Goal: Task Accomplishment & Management: Complete application form

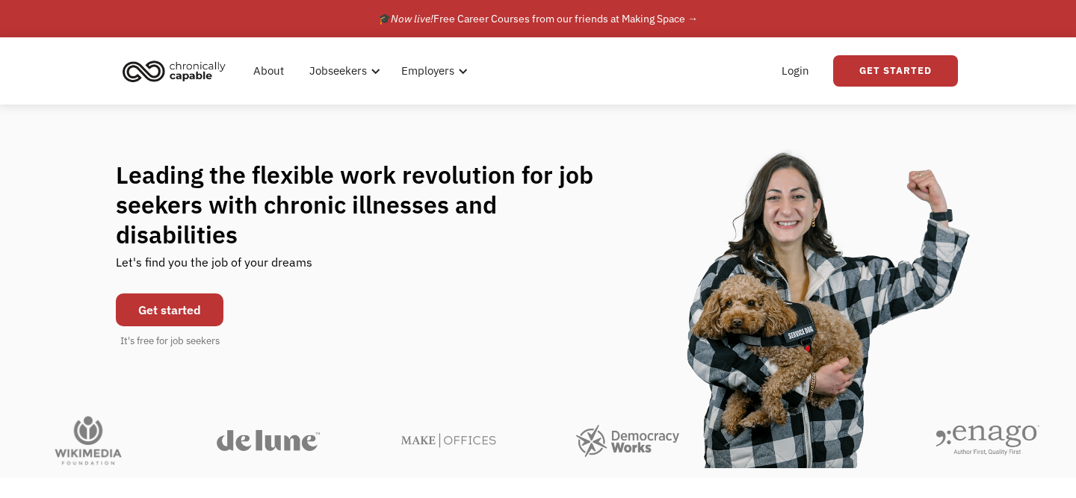
click at [196, 294] on link "Get started" at bounding box center [170, 310] width 108 height 33
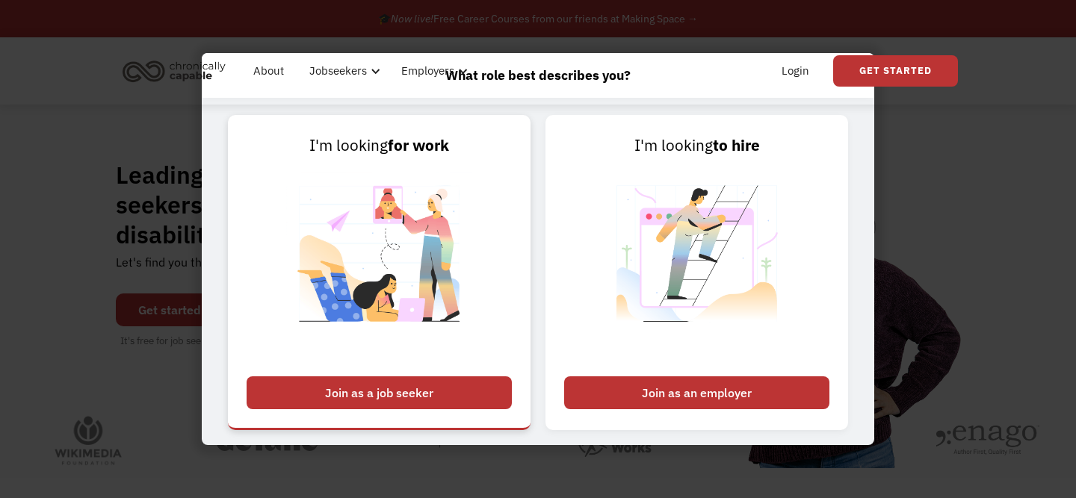
click at [381, 385] on div "Join as a job seeker" at bounding box center [378, 392] width 265 height 33
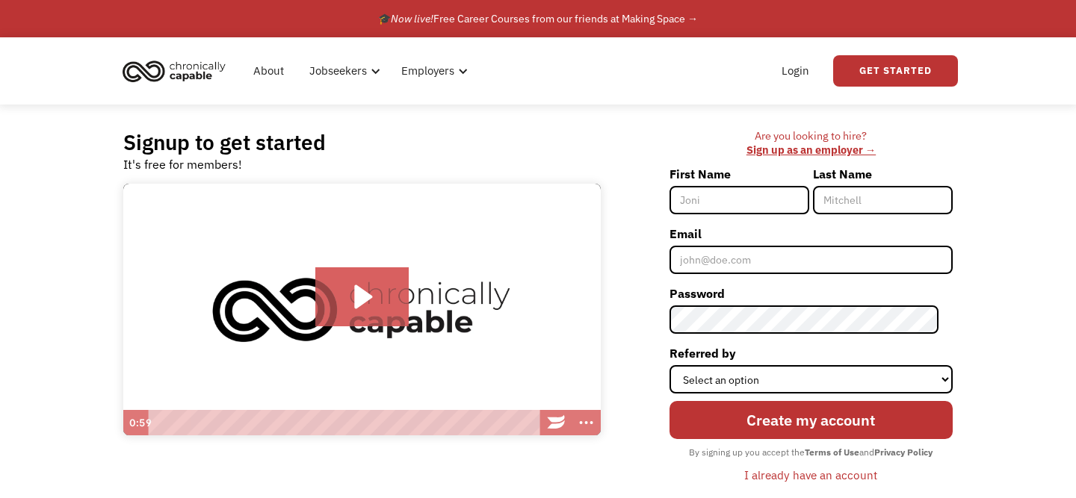
click at [712, 199] on input "First Name" at bounding box center [739, 200] width 140 height 28
type input "Jordyn"
type input "Wright"
click at [765, 202] on input "Jordyn" at bounding box center [739, 200] width 140 height 28
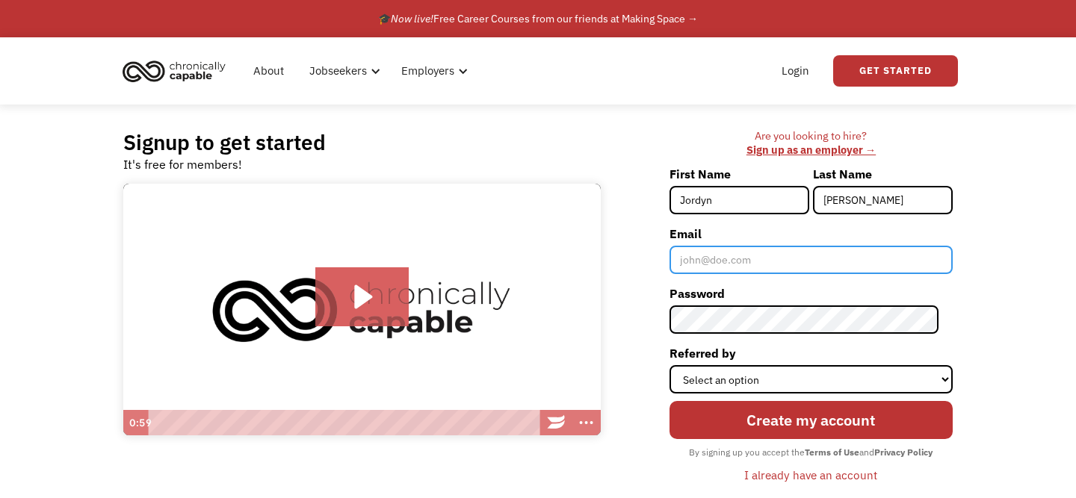
click at [764, 258] on input "Email" at bounding box center [810, 260] width 283 height 28
type input "jmr.wright96@gmail.com"
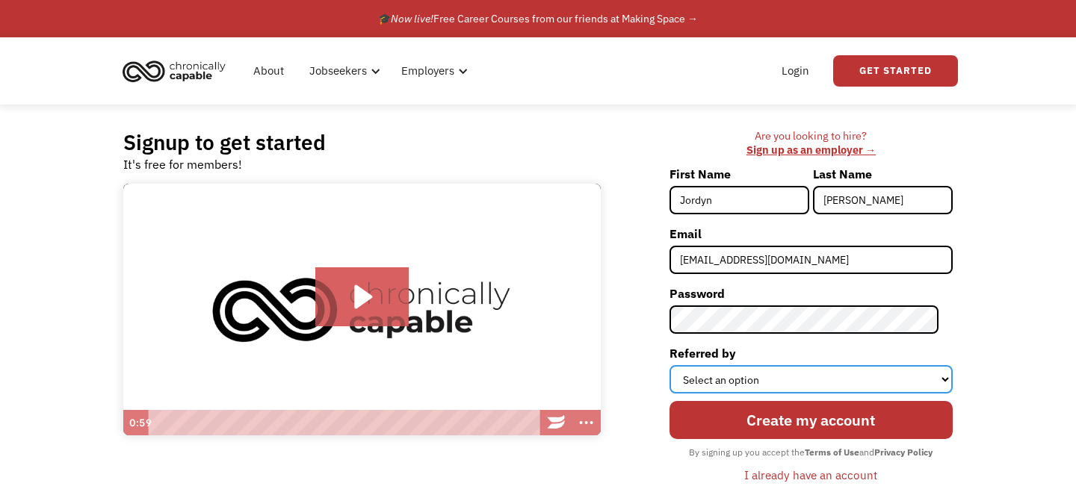
click at [749, 372] on select "Select an option Instagram Facebook Twitter Search Engine News Article Word of …" at bounding box center [810, 379] width 283 height 28
select select "Search Engine"
click at [683, 365] on select "Select an option Instagram Facebook Twitter Search Engine News Article Word of …" at bounding box center [810, 379] width 283 height 28
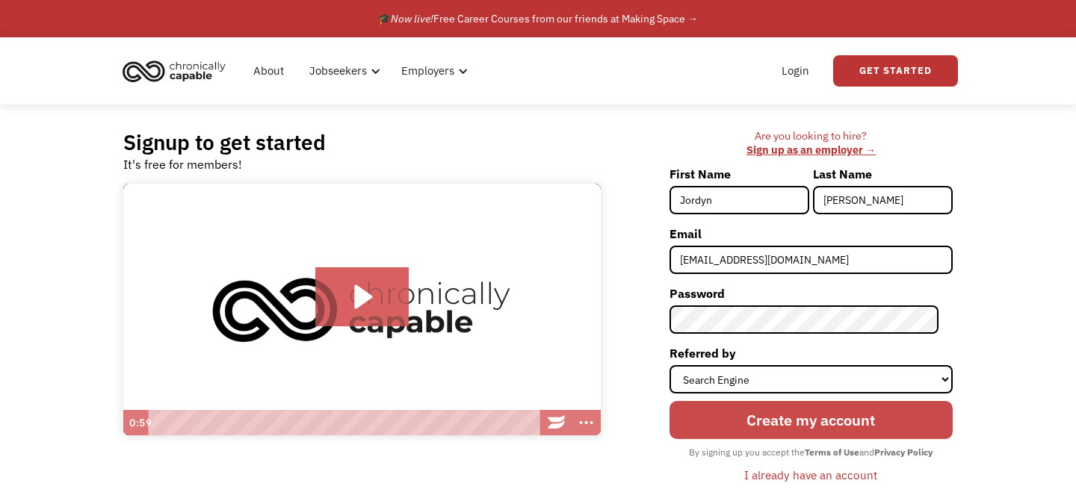
click at [760, 427] on input "Create my account" at bounding box center [810, 420] width 283 height 38
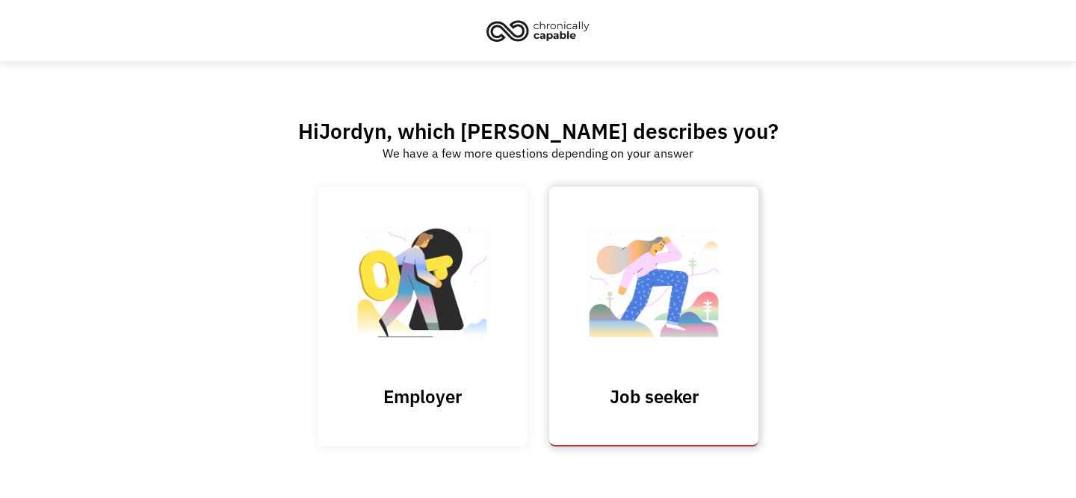
click at [654, 283] on img at bounding box center [653, 290] width 149 height 146
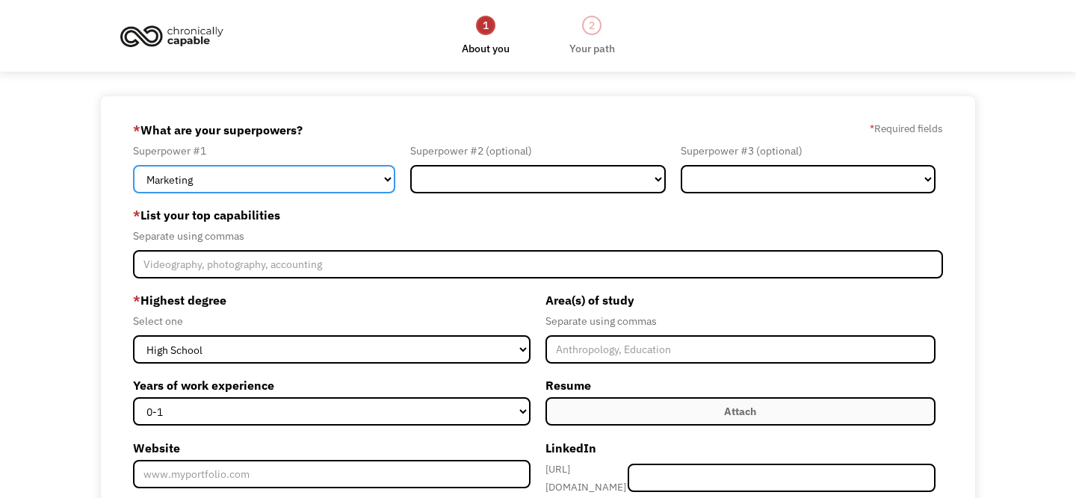
click at [385, 181] on select "Marketing Human Resources Finance Technology Operations Sales Industrial & Manu…" at bounding box center [264, 179] width 262 height 28
select select "Customer Service"
click at [133, 165] on select "Marketing Human Resources Finance Technology Operations Sales Industrial & Manu…" at bounding box center [264, 179] width 262 height 28
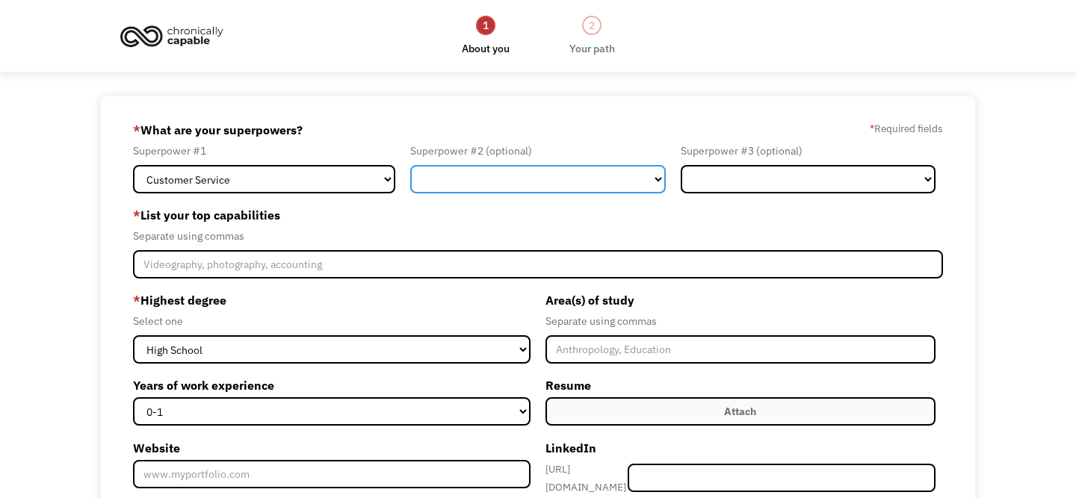
click at [491, 175] on select "Marketing Human Resources Finance Technology Operations Sales Industrial & Manu…" at bounding box center [537, 179] width 255 height 28
select select "Administration"
click at [410, 165] on select "Marketing Human Resources Finance Technology Operations Sales Industrial & Manu…" at bounding box center [537, 179] width 255 height 28
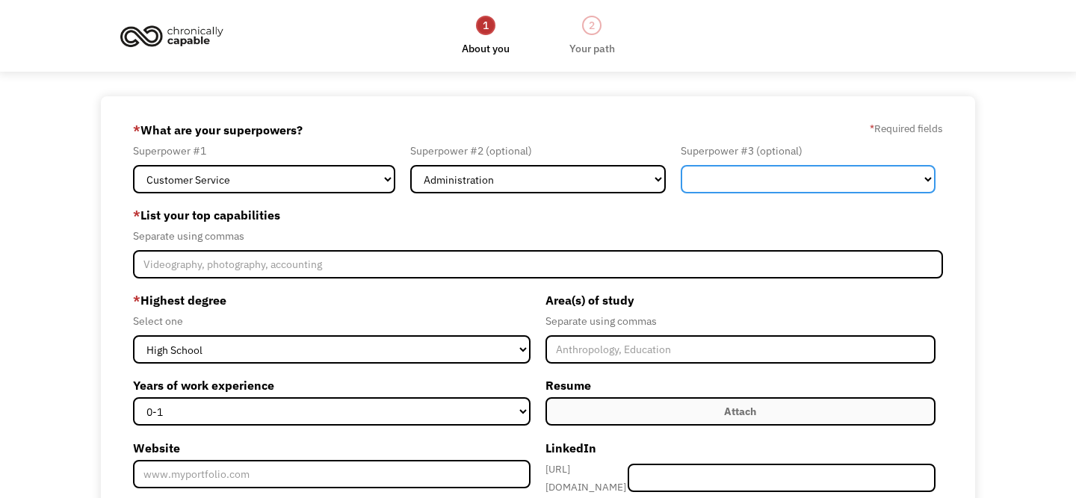
click at [736, 170] on select "Marketing Human Resources Finance Technology Operations Sales Industrial & Manu…" at bounding box center [807, 179] width 255 height 28
select select "Sales"
click at [680, 165] on select "Marketing Human Resources Finance Technology Operations Sales Industrial & Manu…" at bounding box center [807, 179] width 255 height 28
click at [741, 182] on select "Marketing Human Resources Finance Technology Operations Sales Industrial & Manu…" at bounding box center [807, 179] width 255 height 28
select select "Member-Create-Step1"
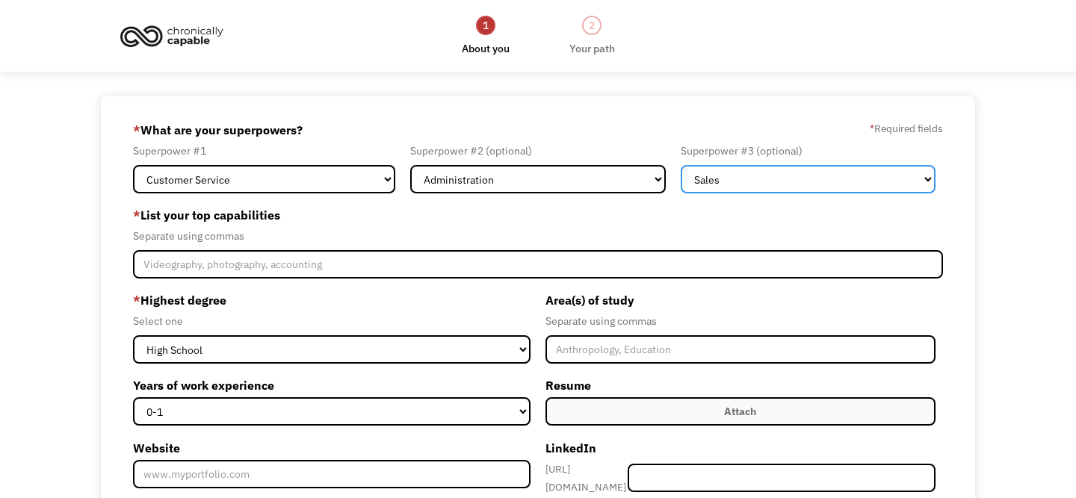
click at [680, 165] on select "Marketing Human Resources Finance Technology Operations Sales Industrial & Manu…" at bounding box center [807, 179] width 255 height 28
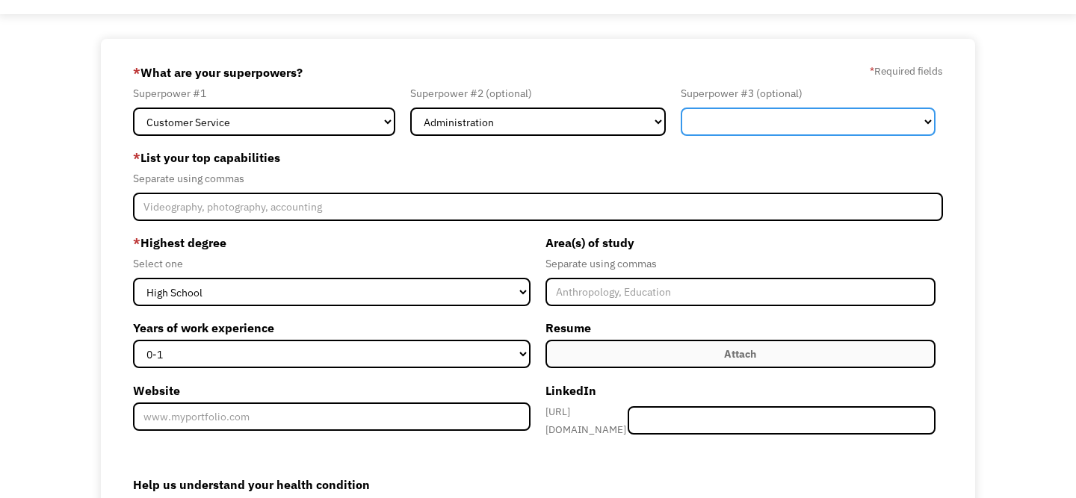
scroll to position [65, 0]
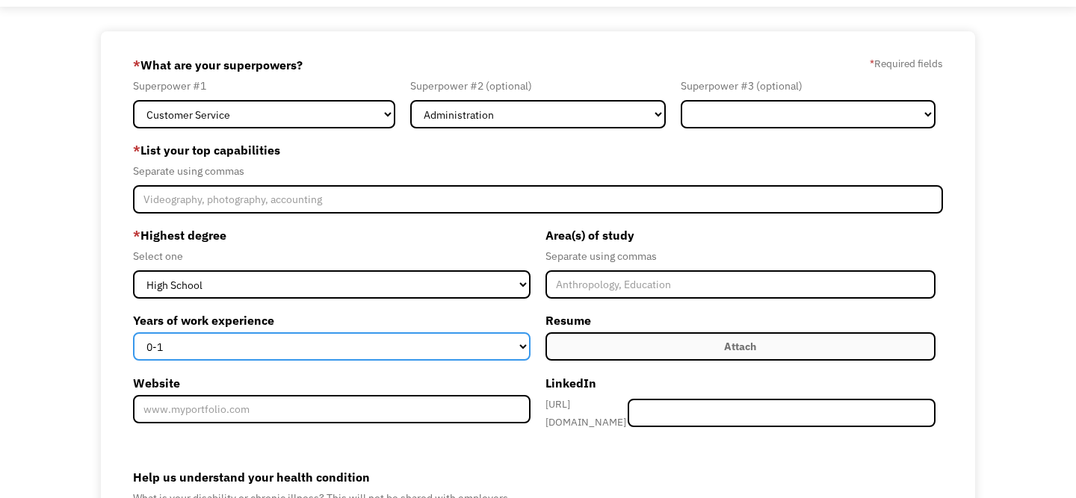
click at [314, 340] on select "0-1 2-4 5-10 11-15 15+" at bounding box center [331, 346] width 397 height 28
select select "11-15"
click at [133, 332] on select "0-1 2-4 5-10 11-15 15+" at bounding box center [331, 346] width 397 height 28
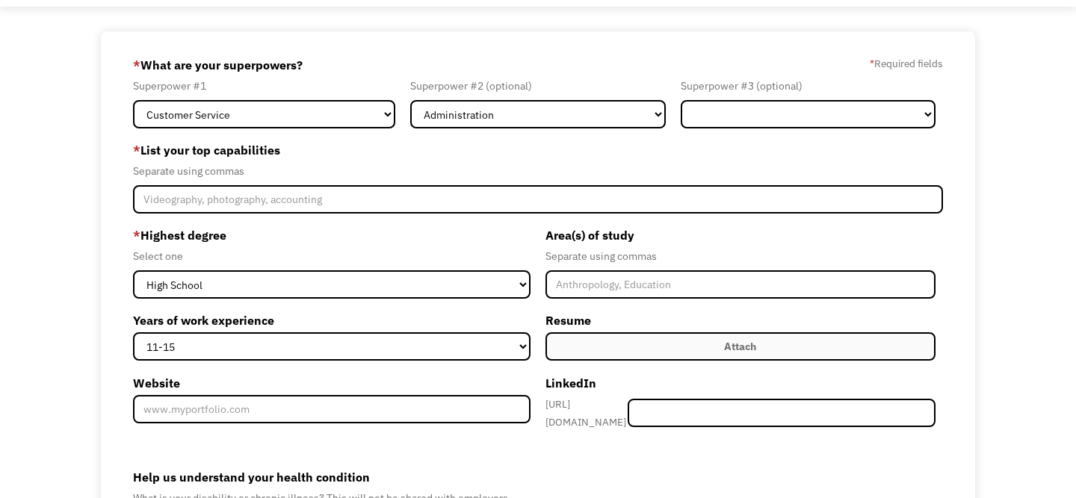
click at [689, 334] on label "Attach" at bounding box center [740, 346] width 390 height 28
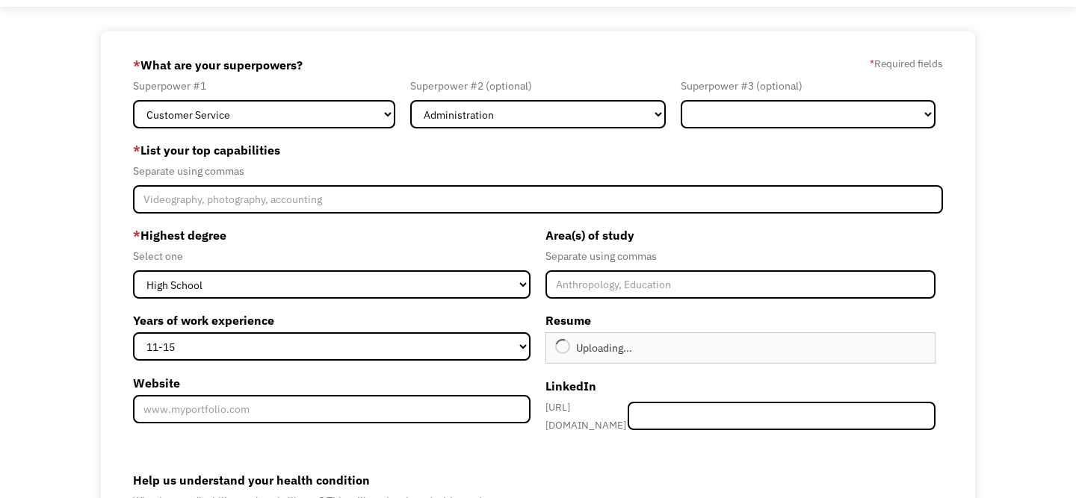
type input "Continue"
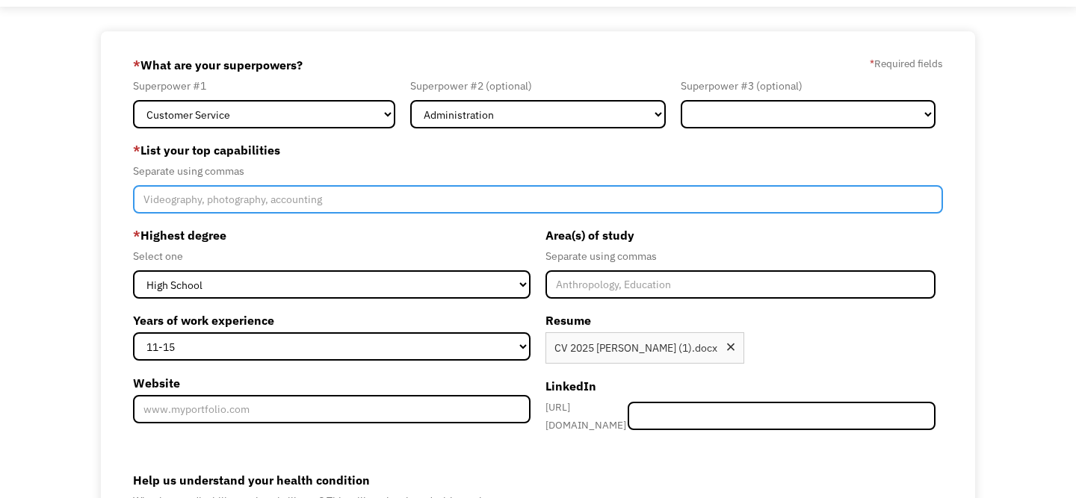
click at [441, 202] on input "Member-Create-Step1" at bounding box center [538, 199] width 810 height 28
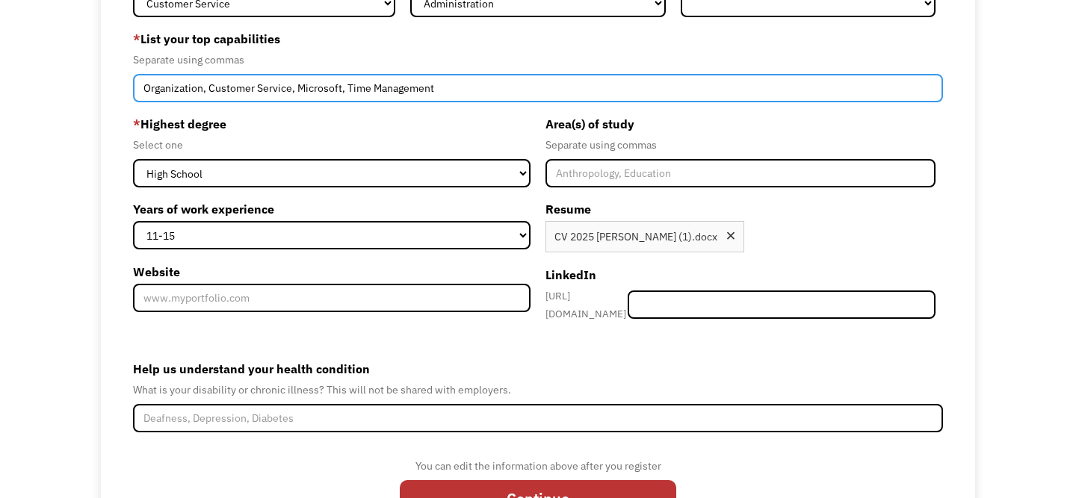
scroll to position [245, 0]
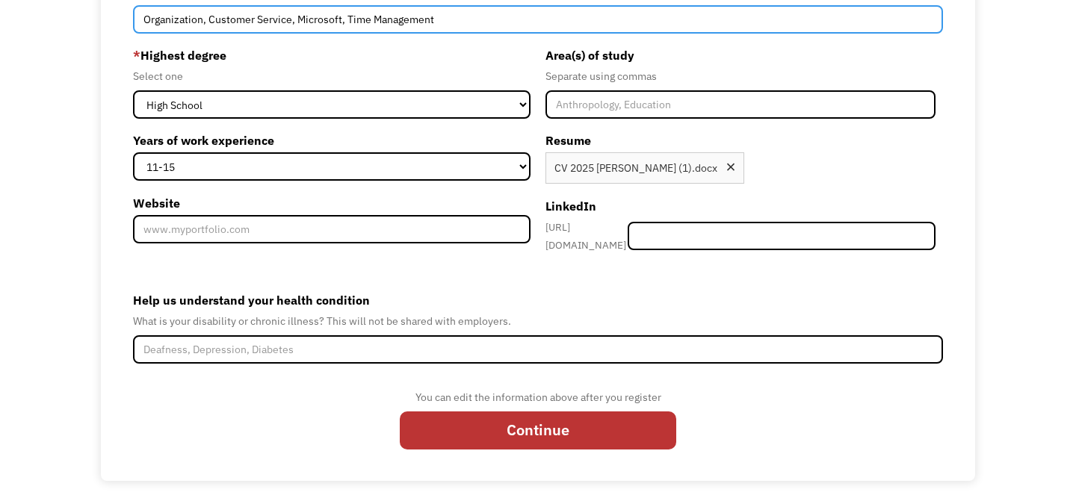
type input "Organization, Customer Service, Microsoft, Time Management"
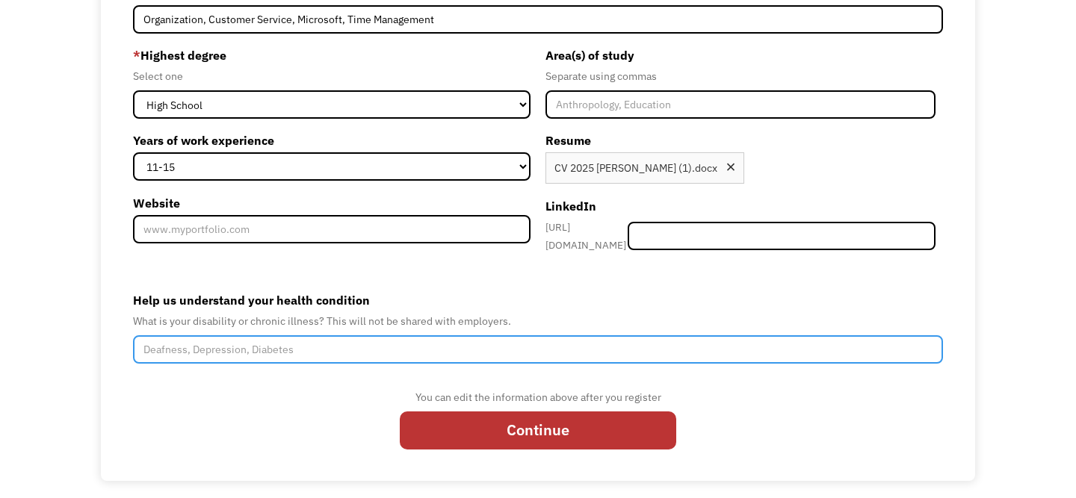
click at [338, 341] on input "Help us understand your health condition" at bounding box center [538, 349] width 810 height 28
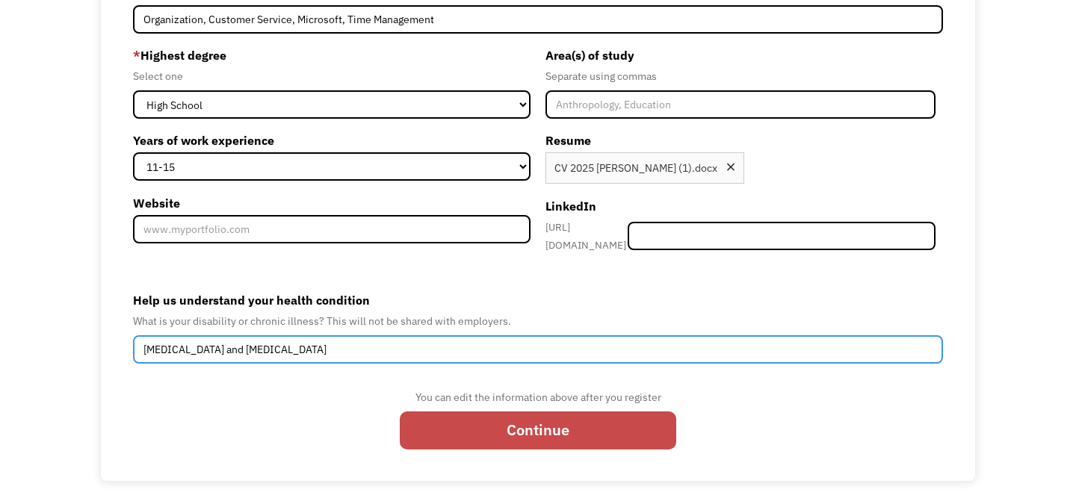
type input "Depression and scoliosis"
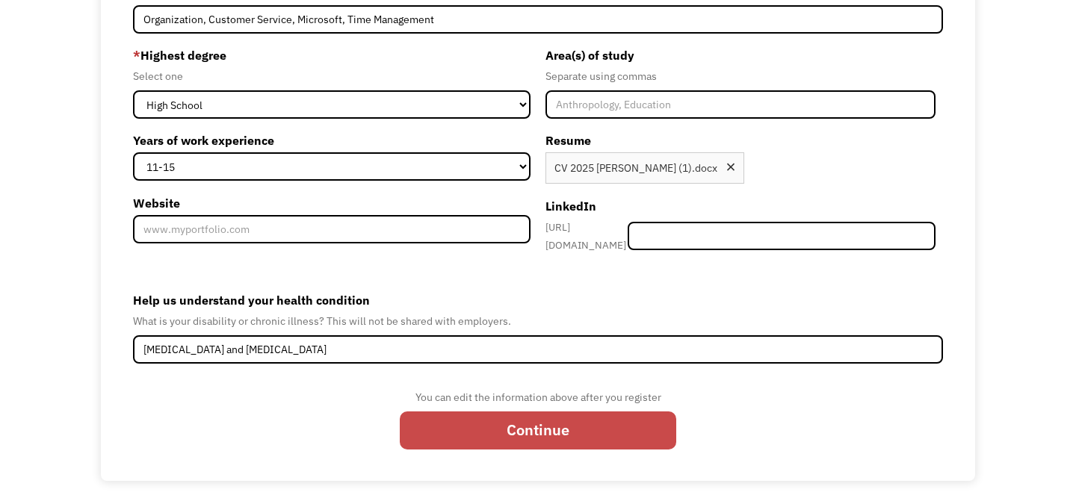
click at [496, 424] on input "Continue" at bounding box center [538, 431] width 276 height 38
type input "Please wait..."
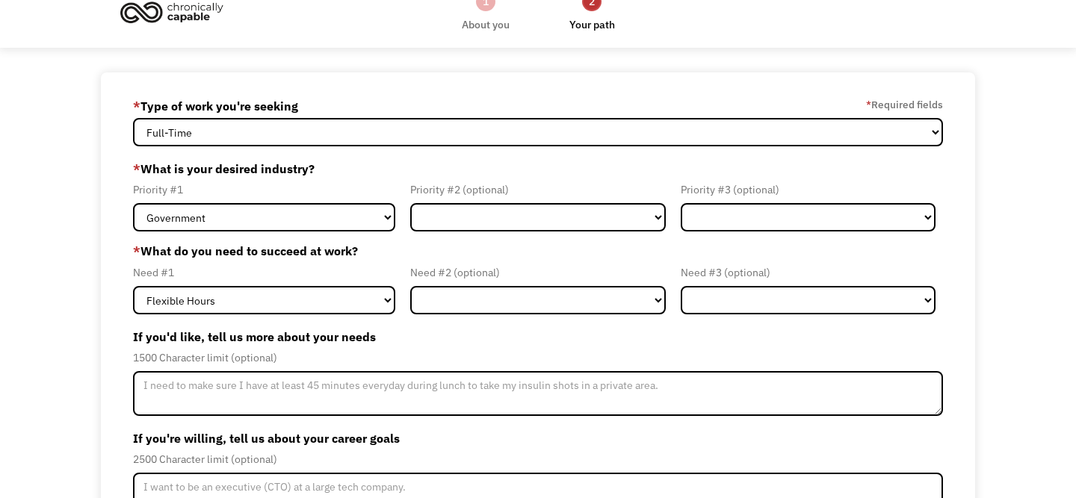
scroll to position [40, 0]
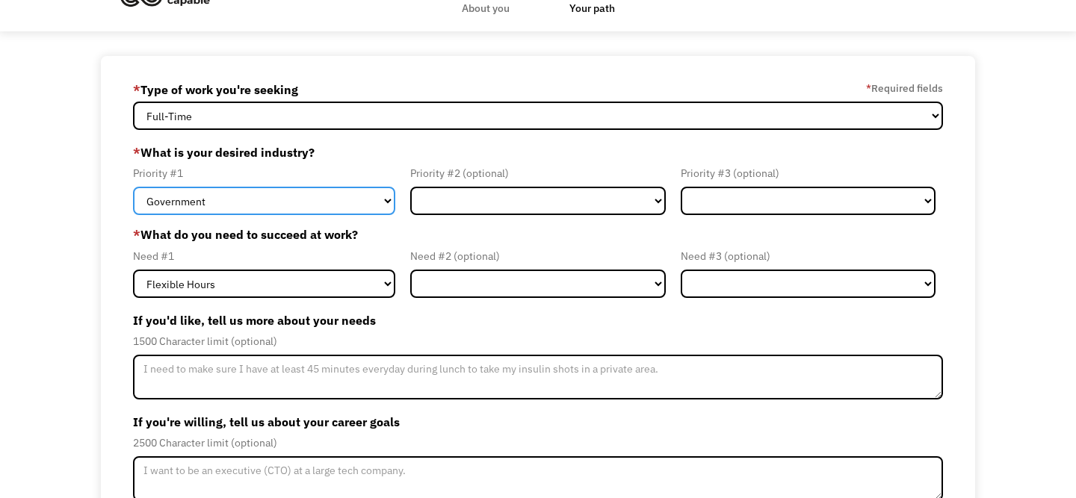
click at [379, 198] on select "Government Finance & Insurance Health & Social Care Tech & Engineering Creative…" at bounding box center [264, 201] width 262 height 28
select select "Administrative"
click at [133, 187] on select "Government Finance & Insurance Health & Social Care Tech & Engineering Creative…" at bounding box center [264, 201] width 262 height 28
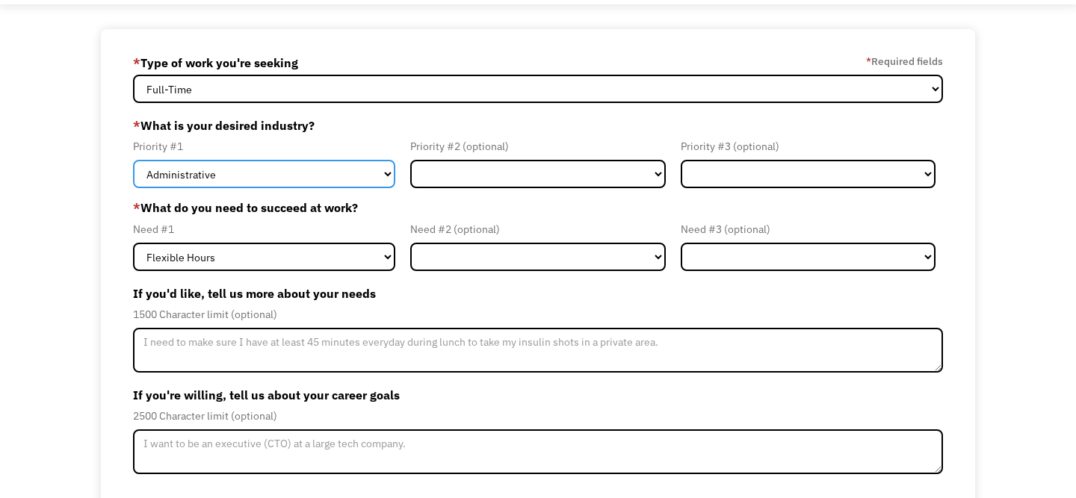
scroll to position [69, 0]
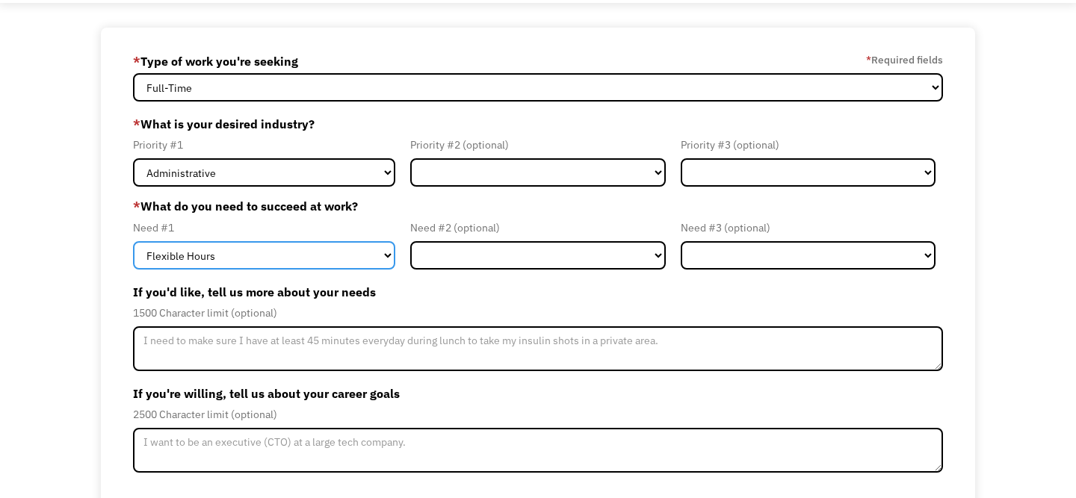
click at [323, 257] on select "Flexible Hours Remote Work Service Animal On-site Accommodations Visual Support…" at bounding box center [264, 255] width 262 height 28
select select "Remote Work"
click at [133, 241] on select "Flexible Hours Remote Work Service Animal On-site Accommodations Visual Support…" at bounding box center [264, 255] width 262 height 28
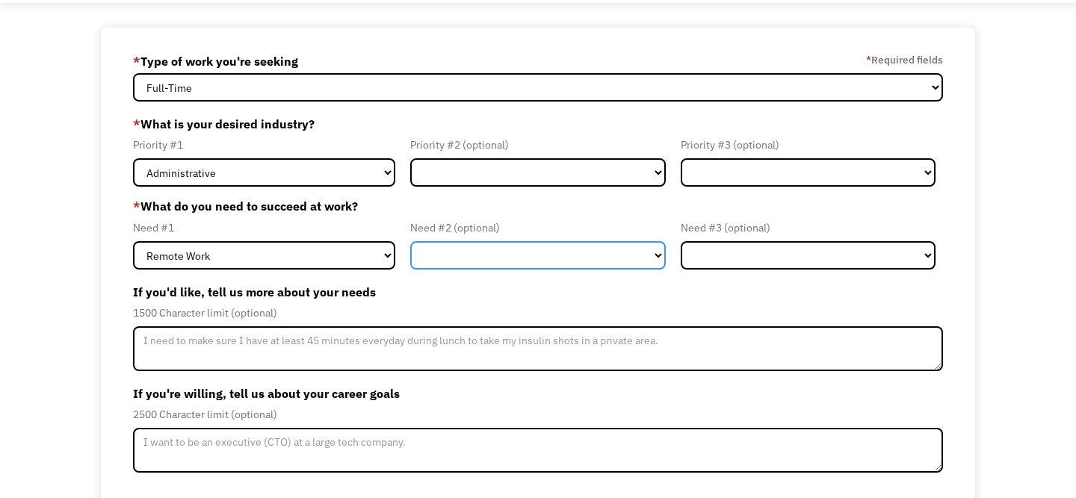
click at [432, 252] on select "Flexible Hours Remote Work Service Animal On-site Accommodations Visual Support…" at bounding box center [537, 255] width 255 height 28
select select "Flexible Hours"
click at [410, 241] on select "Flexible Hours Remote Work Service Animal On-site Accommodations Visual Support…" at bounding box center [537, 255] width 255 height 28
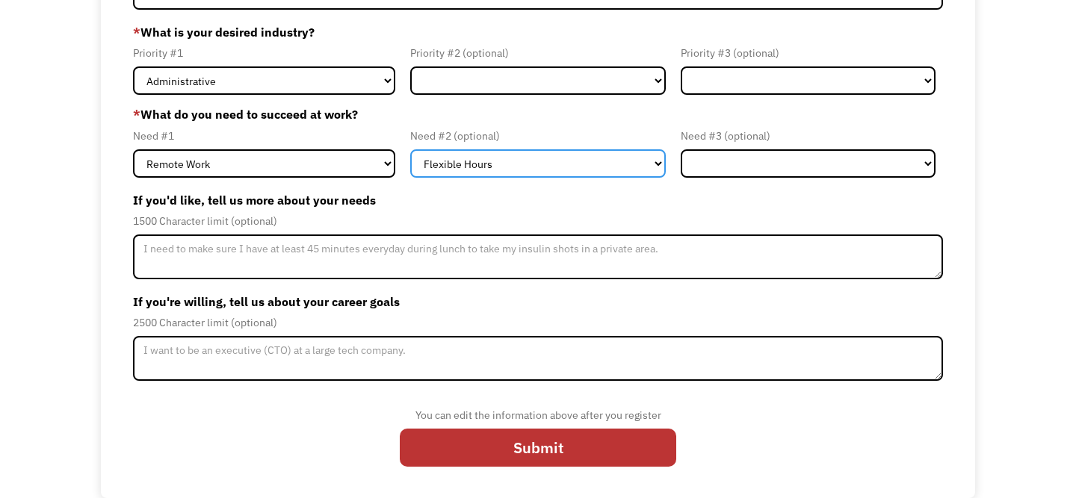
scroll to position [161, 0]
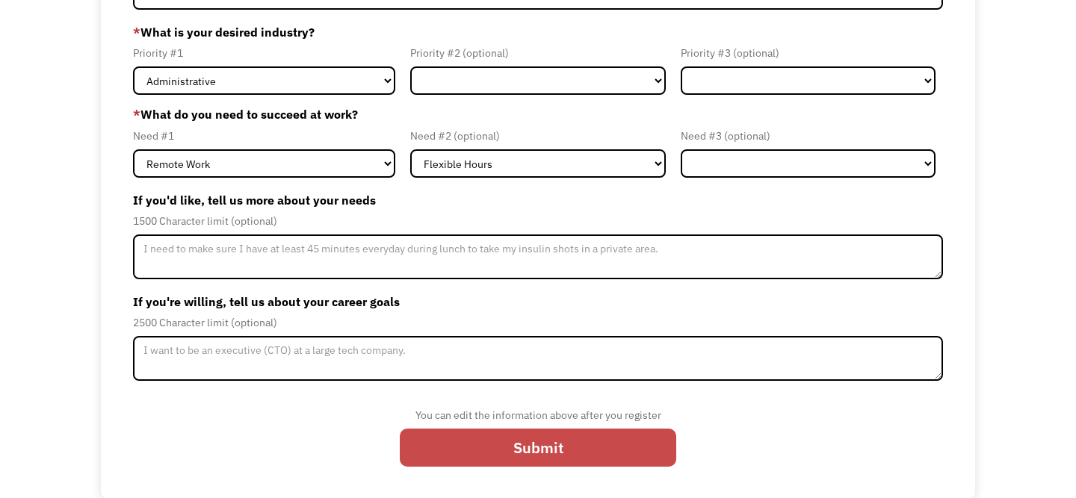
click at [465, 447] on input "Submit" at bounding box center [538, 448] width 276 height 38
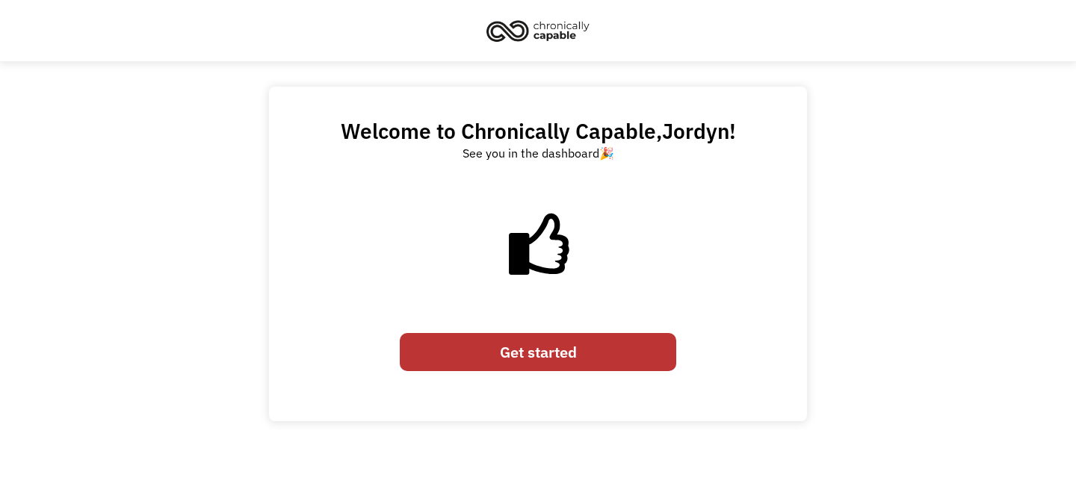
click at [530, 344] on link "Get started" at bounding box center [538, 352] width 276 height 38
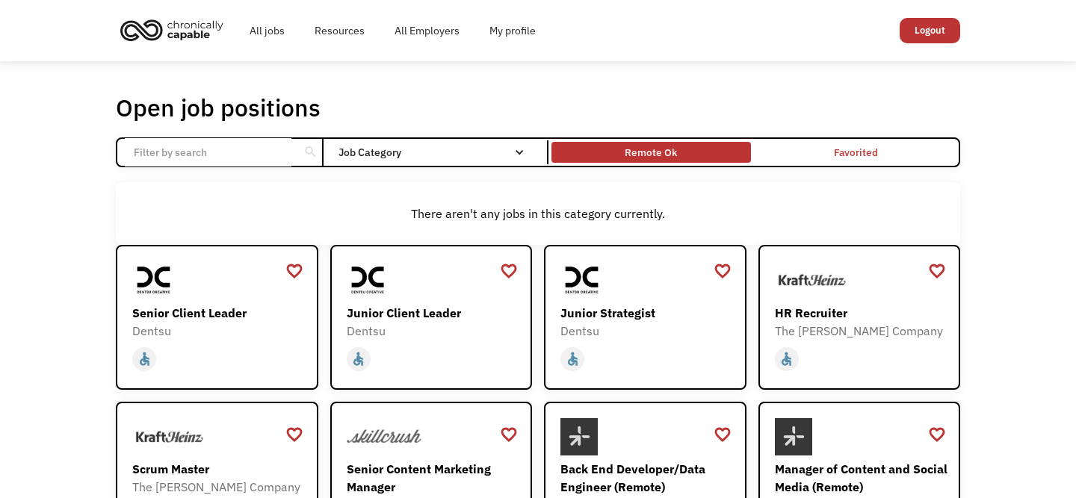
click at [605, 149] on div "Remote Ok" at bounding box center [650, 152] width 199 height 13
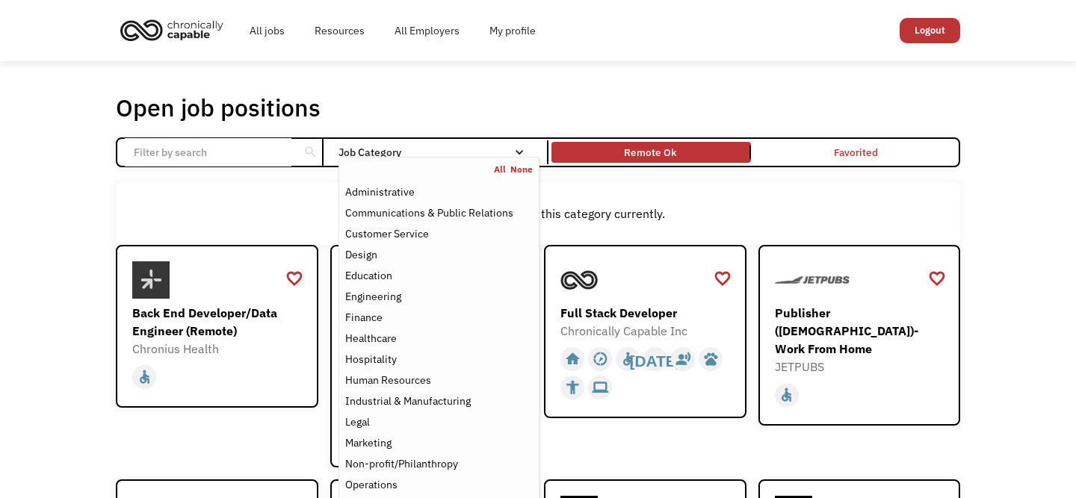
click at [488, 149] on div "Job Category" at bounding box center [438, 152] width 201 height 10
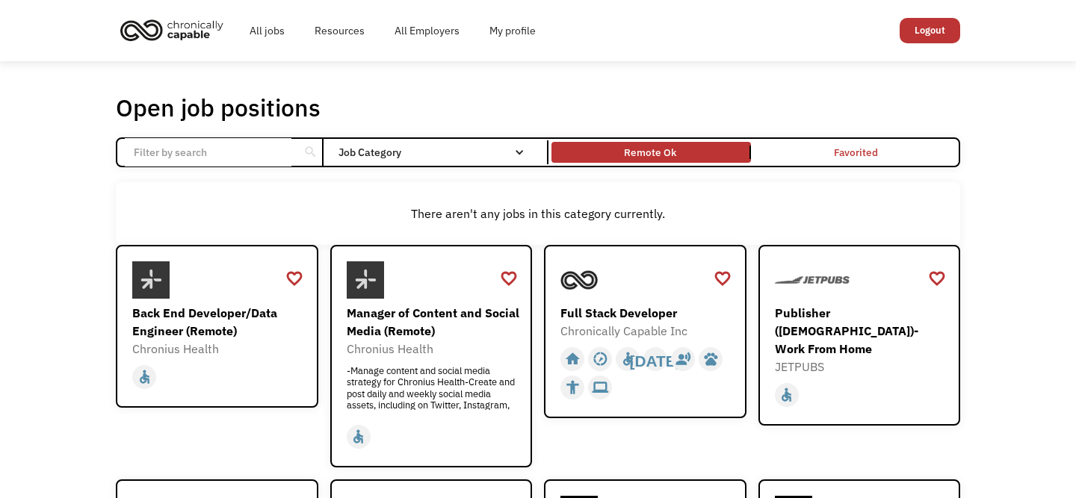
click at [488, 150] on div "Job Category" at bounding box center [438, 152] width 201 height 10
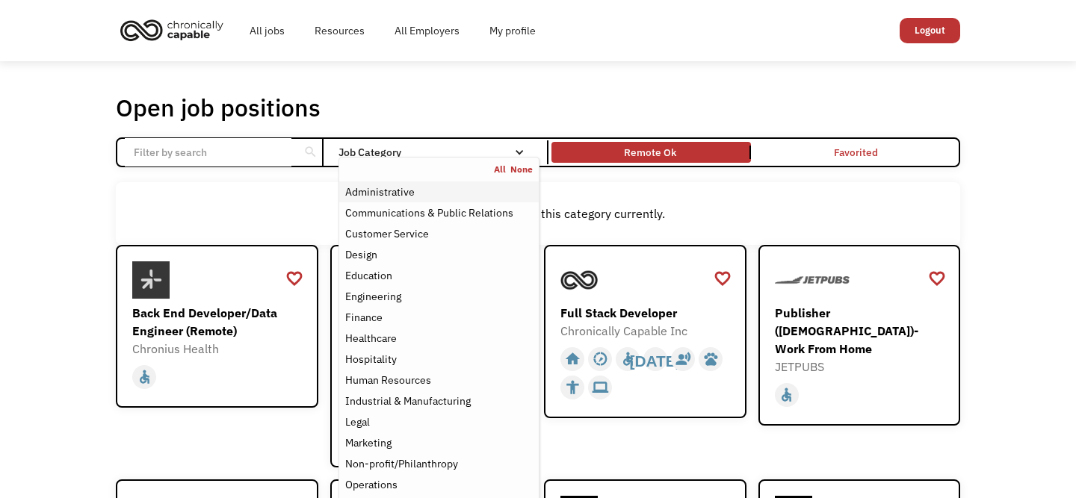
click at [402, 193] on div "Administrative" at bounding box center [379, 192] width 69 height 18
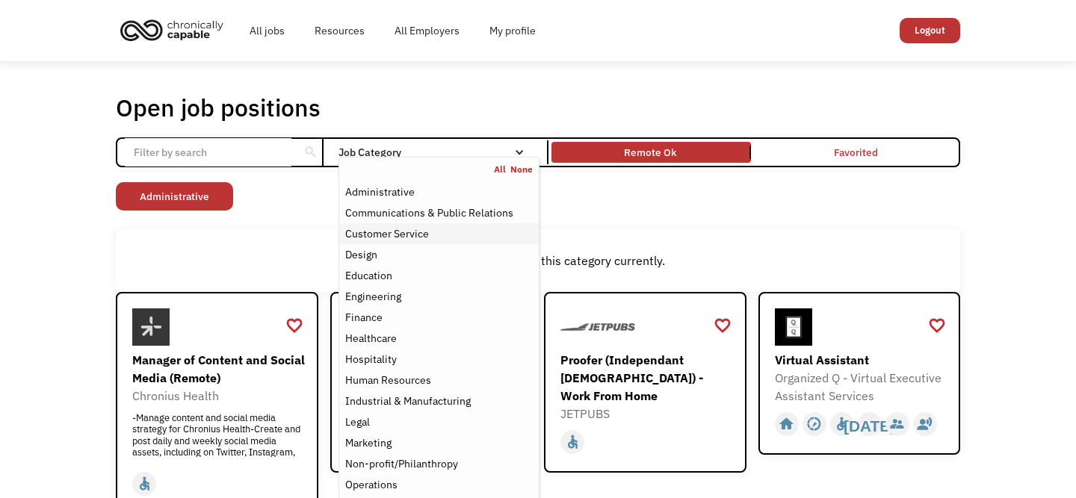
click at [363, 237] on div "Customer Service" at bounding box center [387, 234] width 84 height 18
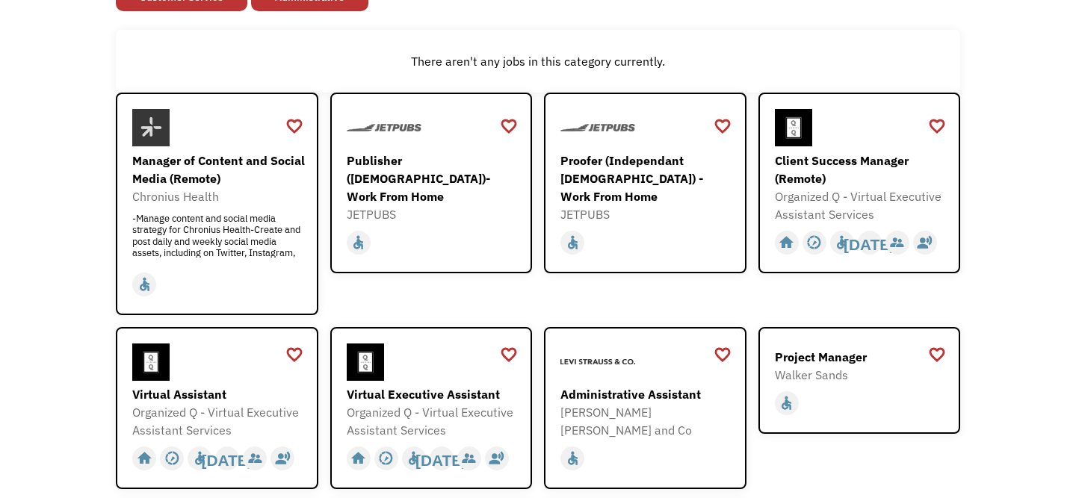
scroll to position [201, 0]
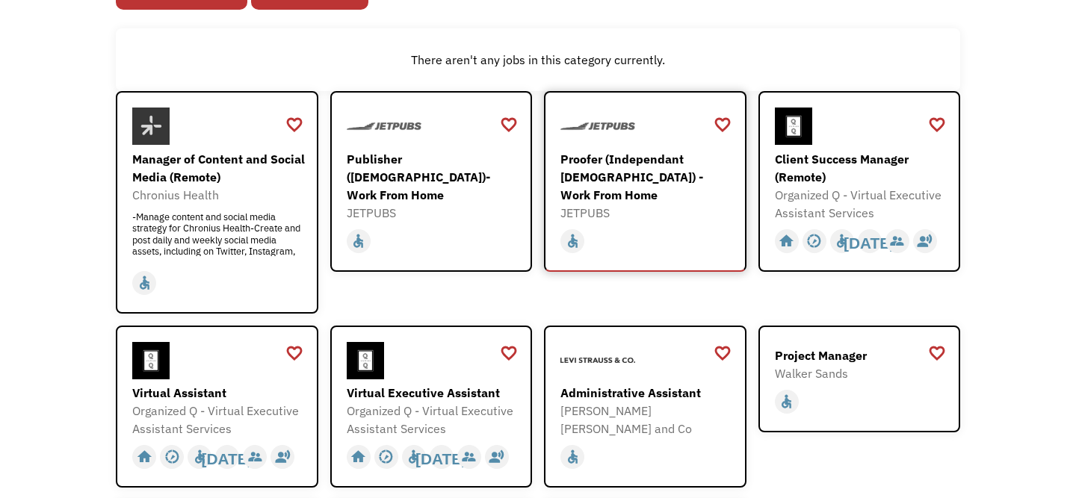
click at [681, 204] on div "JETPUBS" at bounding box center [646, 213] width 173 height 18
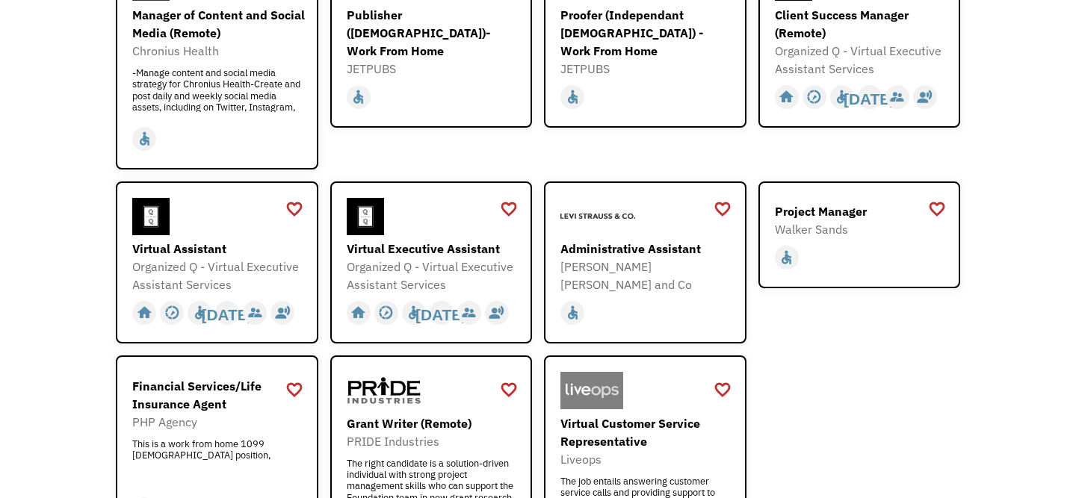
scroll to position [355, 0]
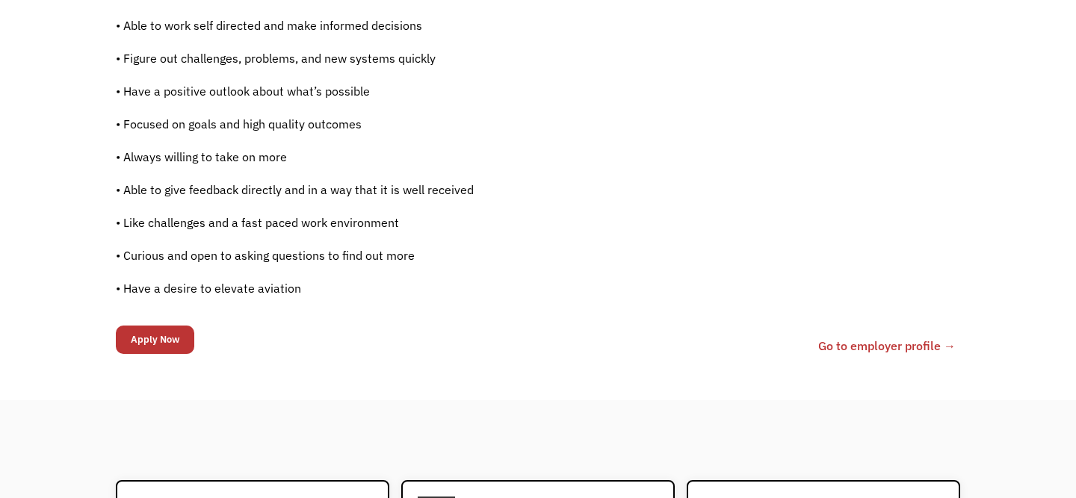
scroll to position [1073, 0]
click at [910, 337] on link "Go to employer profile →" at bounding box center [886, 344] width 137 height 18
click at [161, 333] on input "Apply Now" at bounding box center [155, 338] width 78 height 28
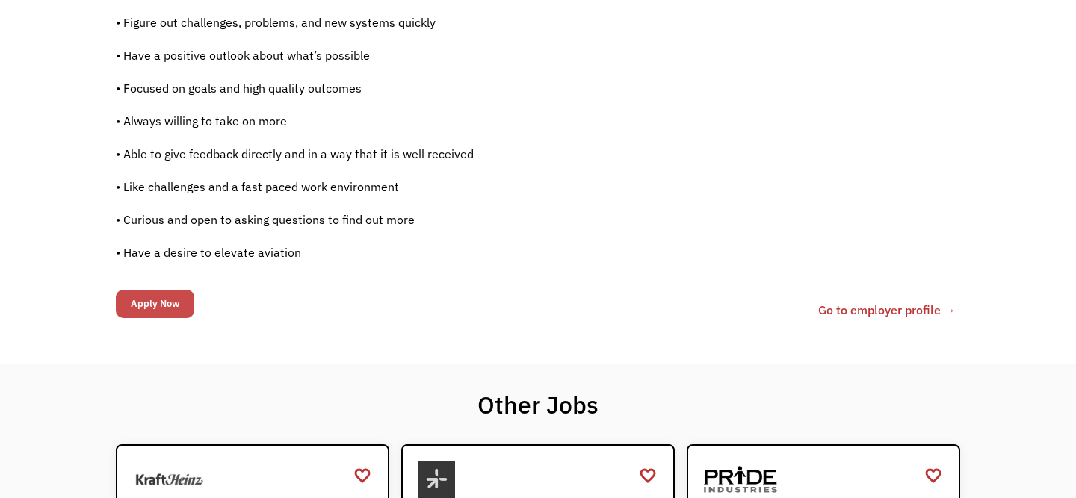
click at [154, 310] on input "Apply Now" at bounding box center [155, 304] width 78 height 28
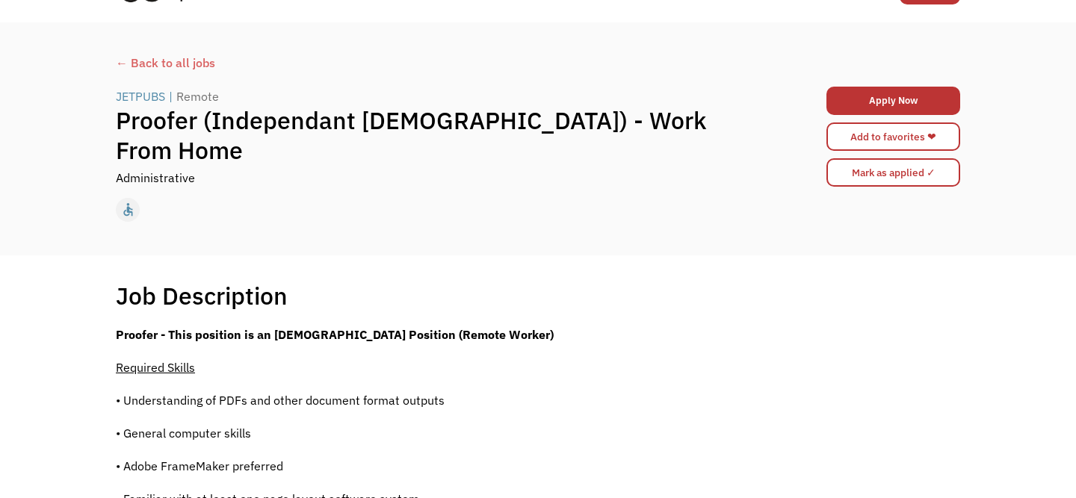
scroll to position [27, 0]
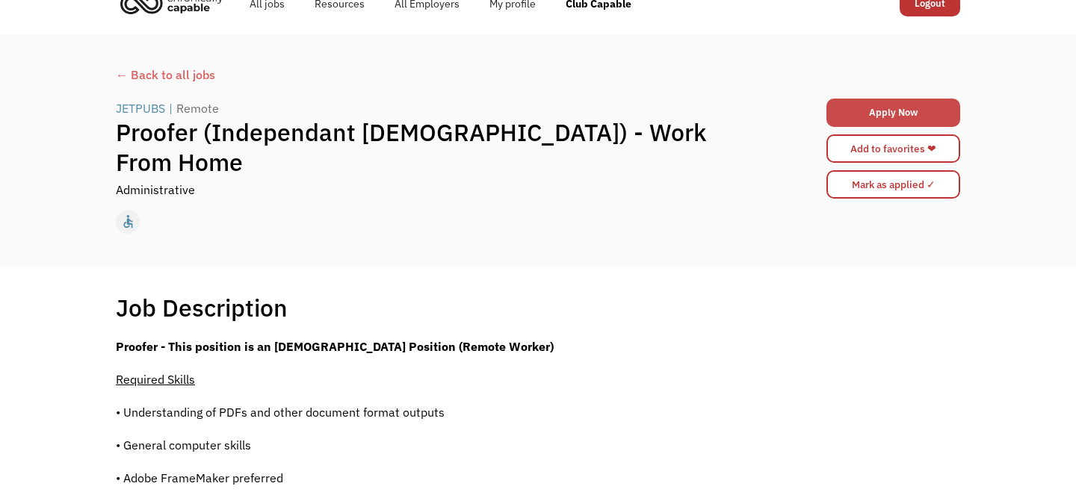
click at [878, 116] on link "Apply Now" at bounding box center [893, 113] width 134 height 28
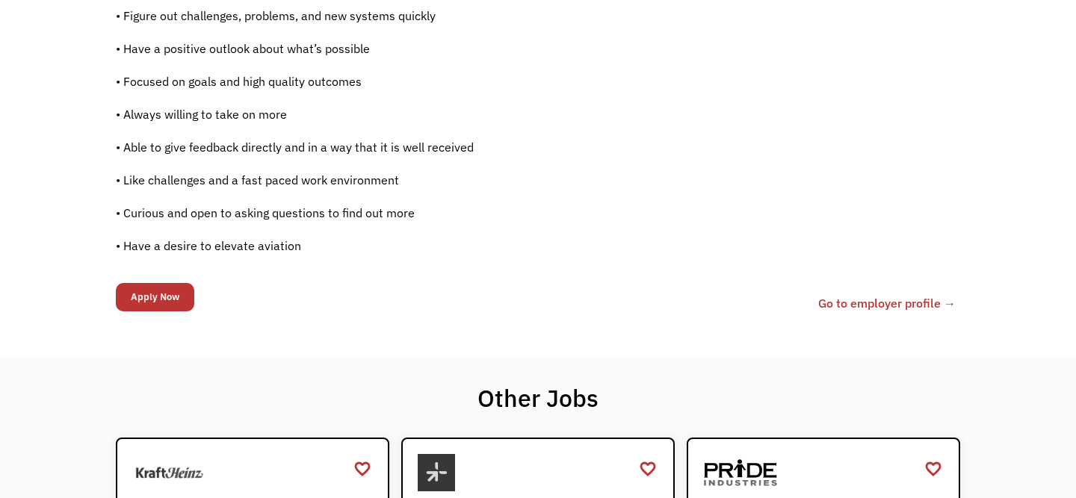
scroll to position [1111, 0]
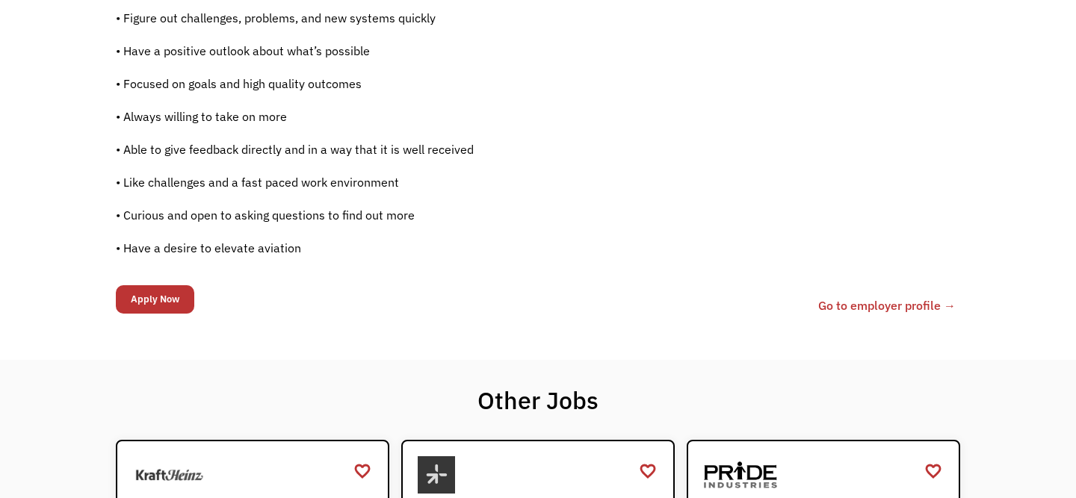
click at [353, 242] on p "• Have a desire to elevate aviation" at bounding box center [428, 248] width 625 height 18
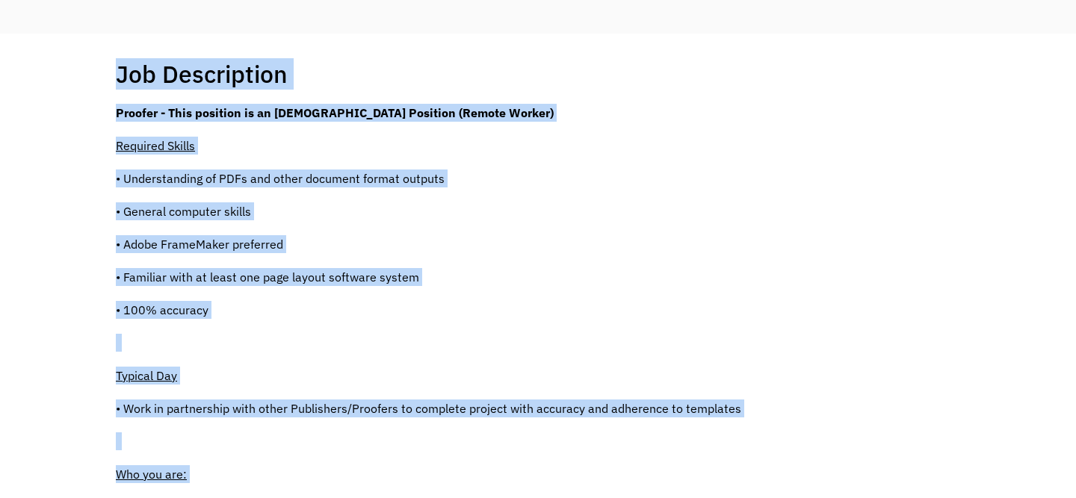
scroll to position [265, 0]
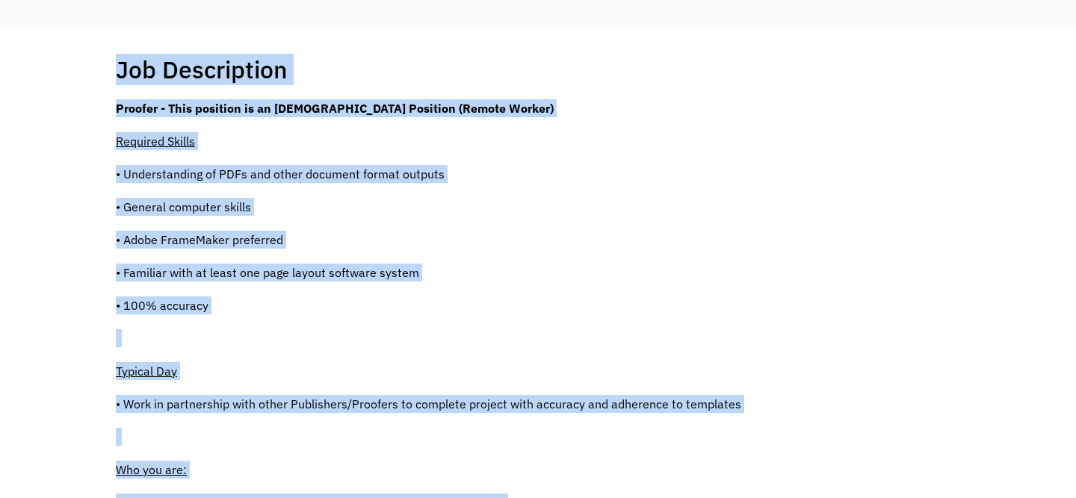
drag, startPoint x: 306, startPoint y: 246, endPoint x: 93, endPoint y: 25, distance: 307.4
copy body "today not_interested supervisor_account record_voice_over pets accessibility he…"
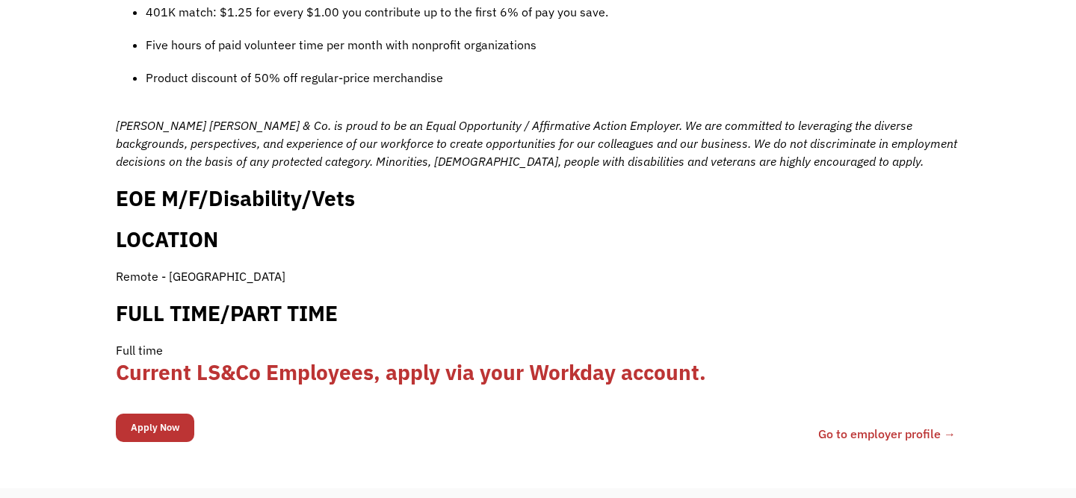
scroll to position [1417, 0]
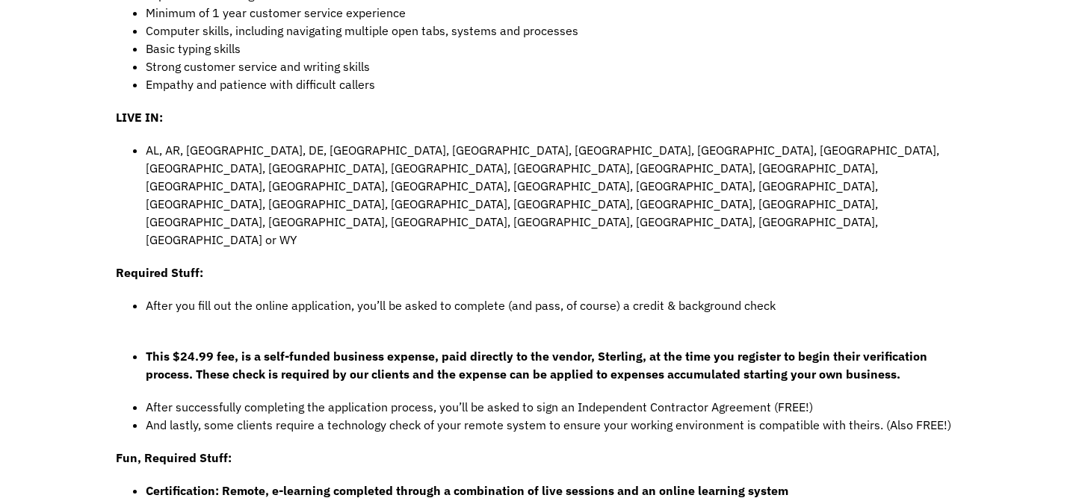
scroll to position [754, 0]
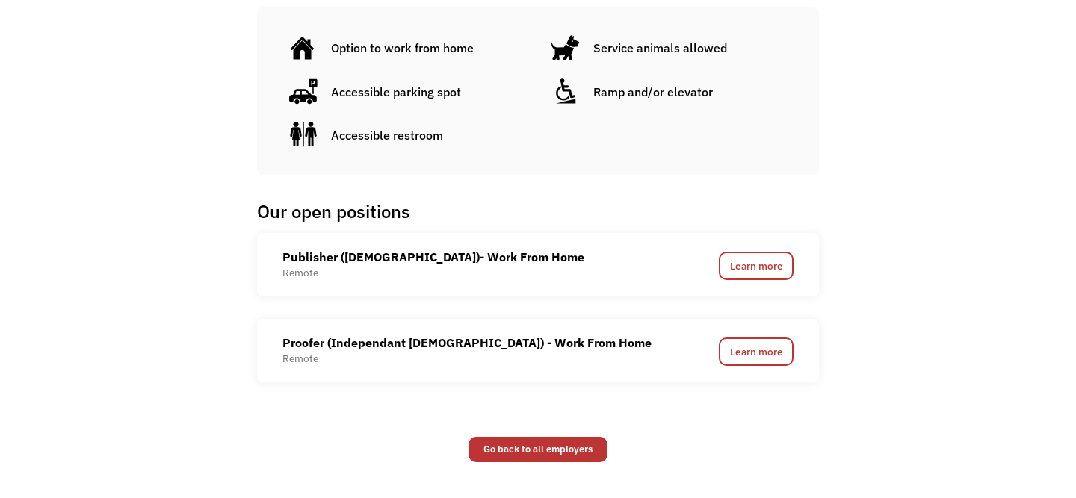
scroll to position [863, 0]
